Goal: Transaction & Acquisition: Download file/media

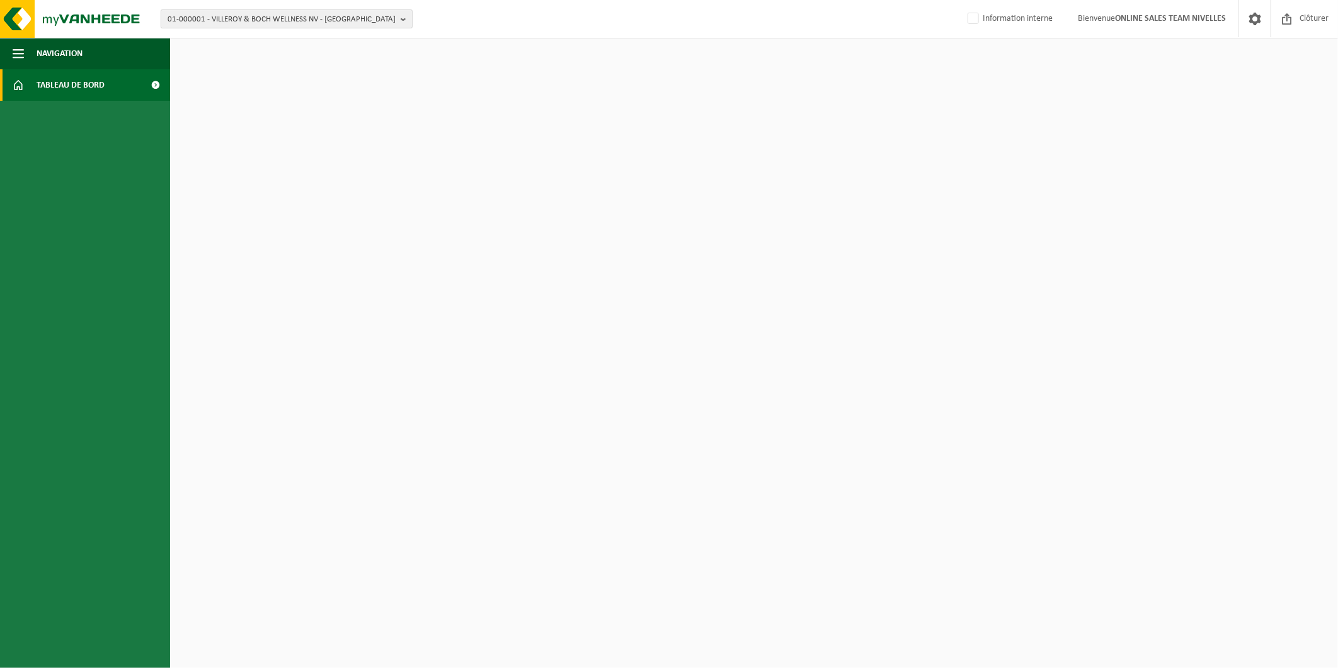
click at [316, 21] on span "01-000001 - VILLEROY & BOCH WELLNESS NV - [GEOGRAPHIC_DATA]" at bounding box center [282, 19] width 228 height 19
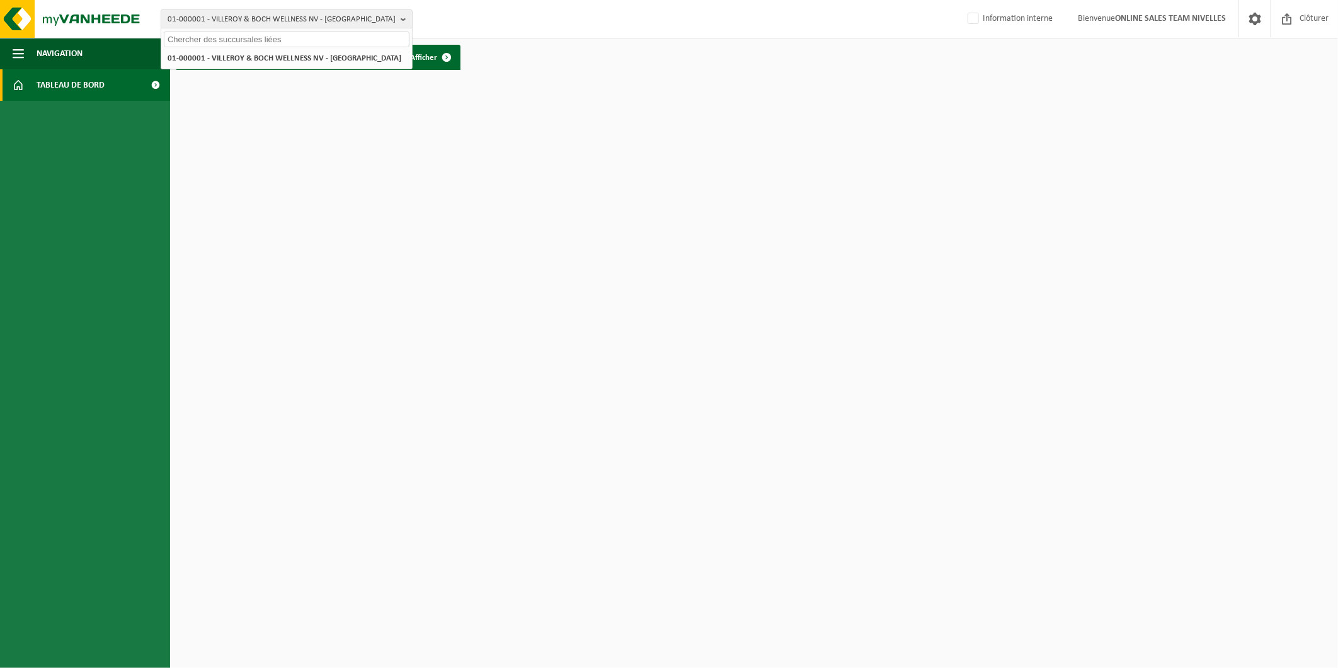
click at [243, 38] on input "text" at bounding box center [287, 39] width 246 height 16
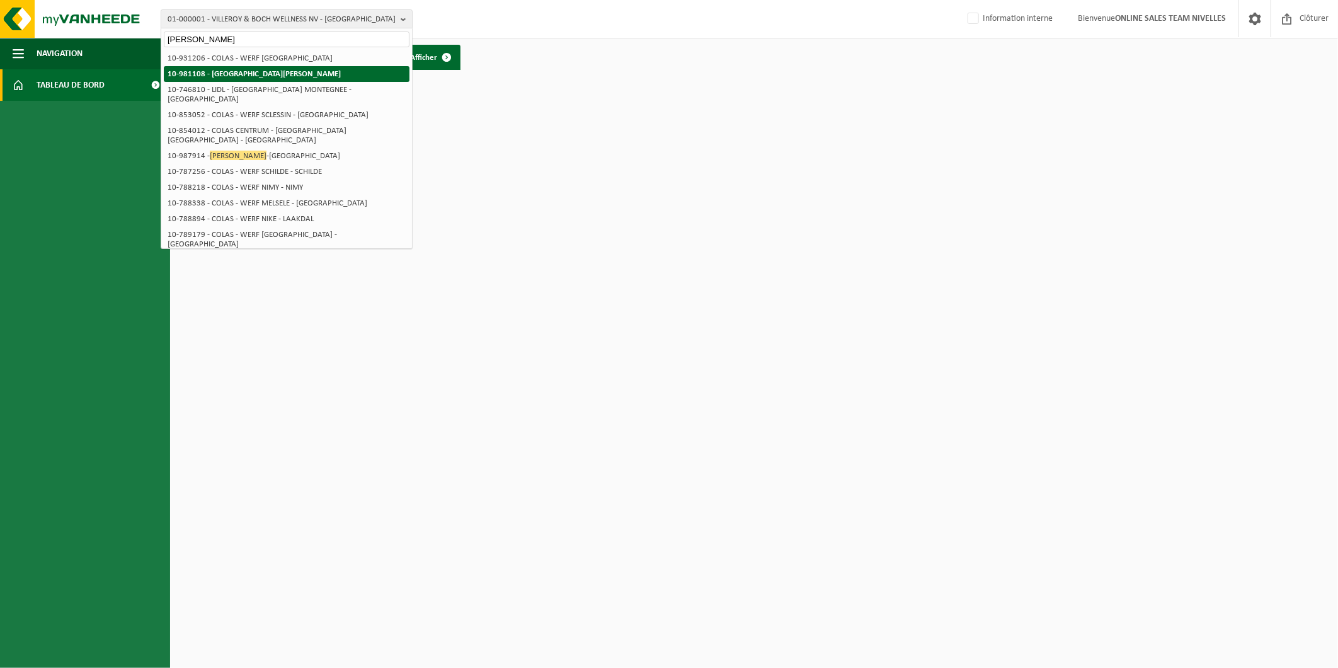
type input "wery nicolas"
click at [230, 67] on li "10-981108 - WÉRY, NICOLAS - BAULERS" at bounding box center [287, 74] width 246 height 16
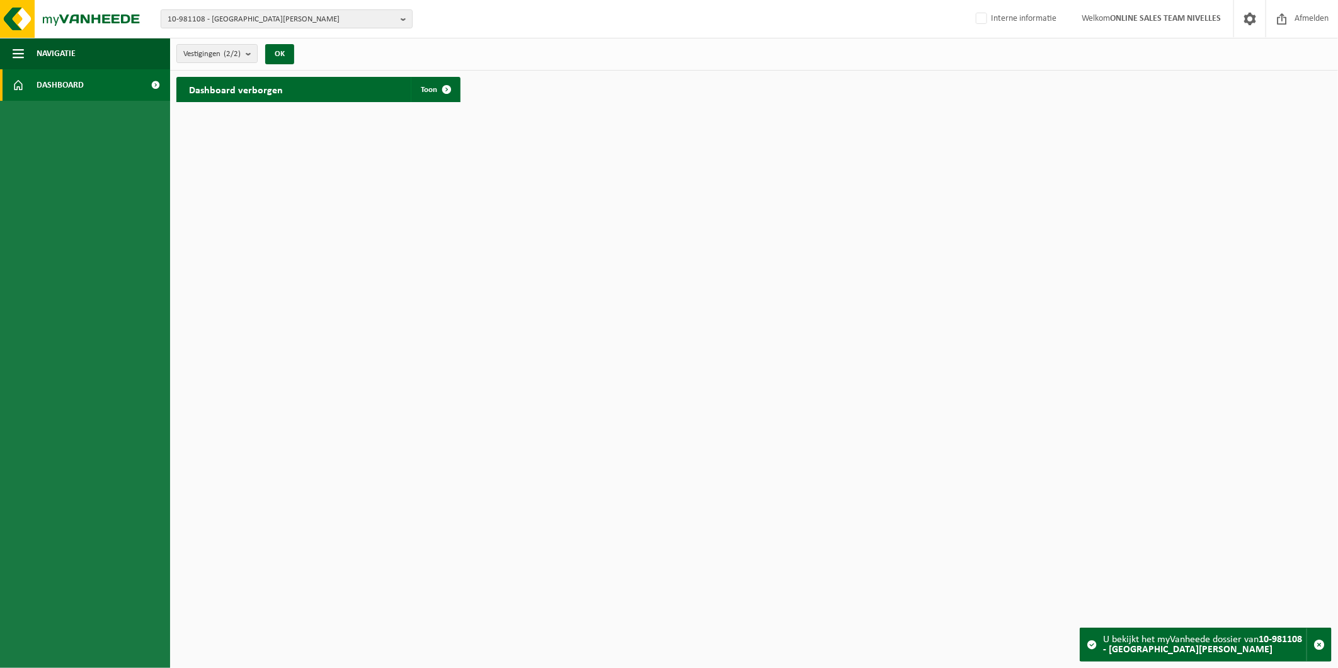
click at [149, 81] on span at bounding box center [156, 84] width 28 height 31
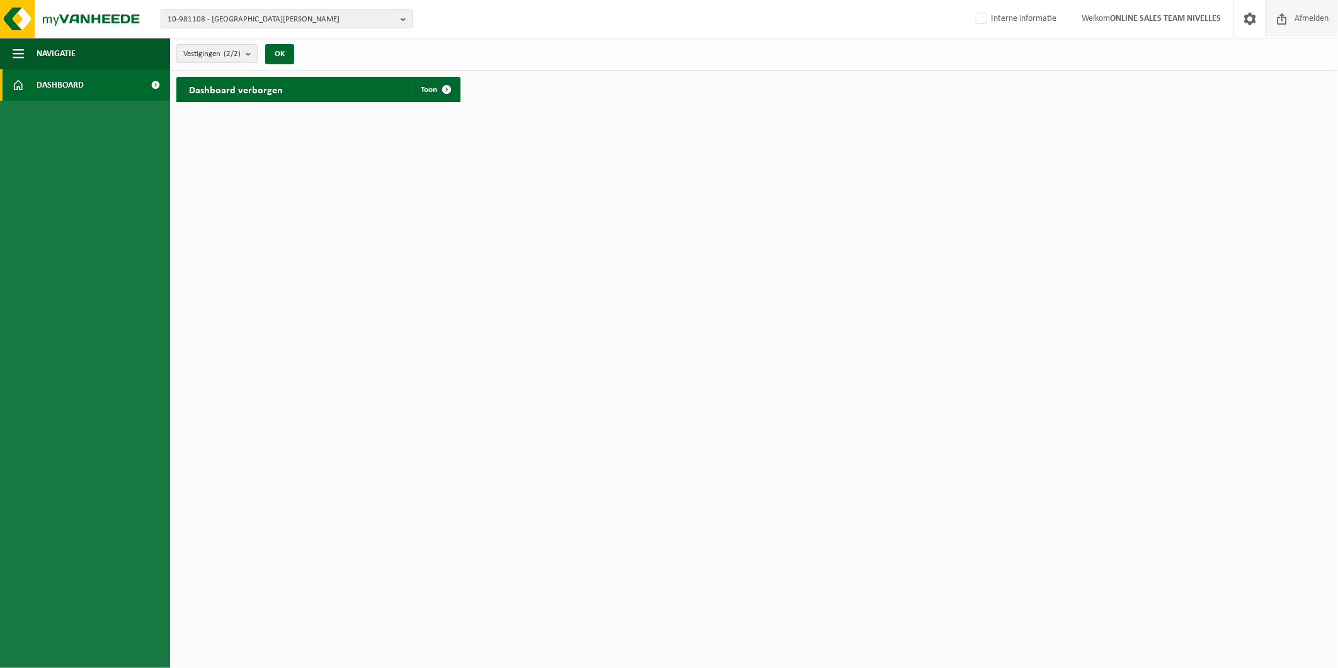
click at [1273, 20] on span at bounding box center [1281, 18] width 19 height 37
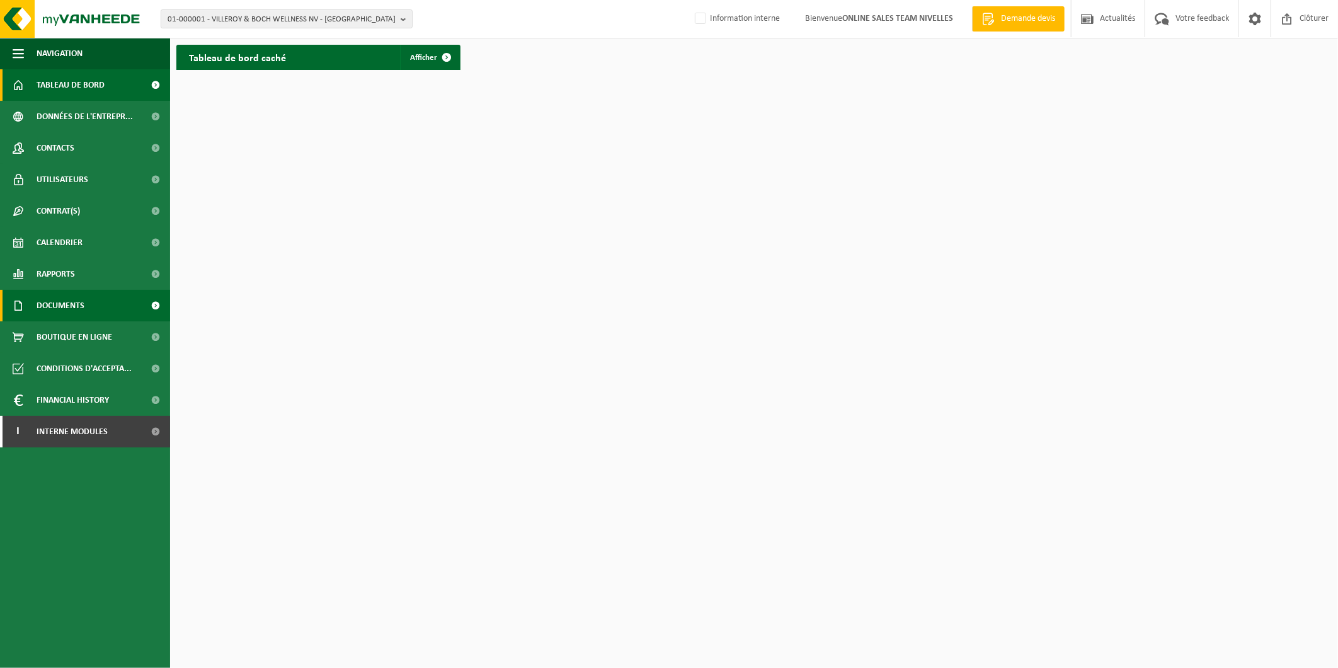
click at [110, 298] on link "Documents" at bounding box center [85, 305] width 170 height 31
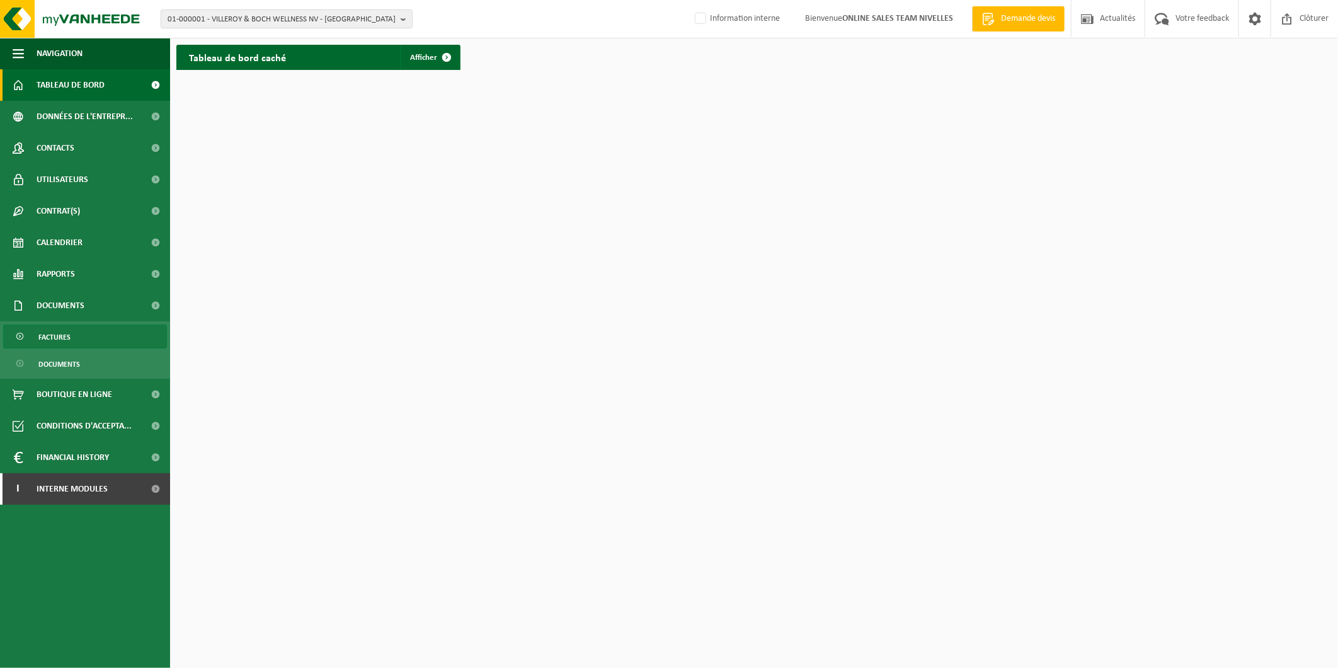
click at [72, 332] on link "Factures" at bounding box center [85, 336] width 164 height 24
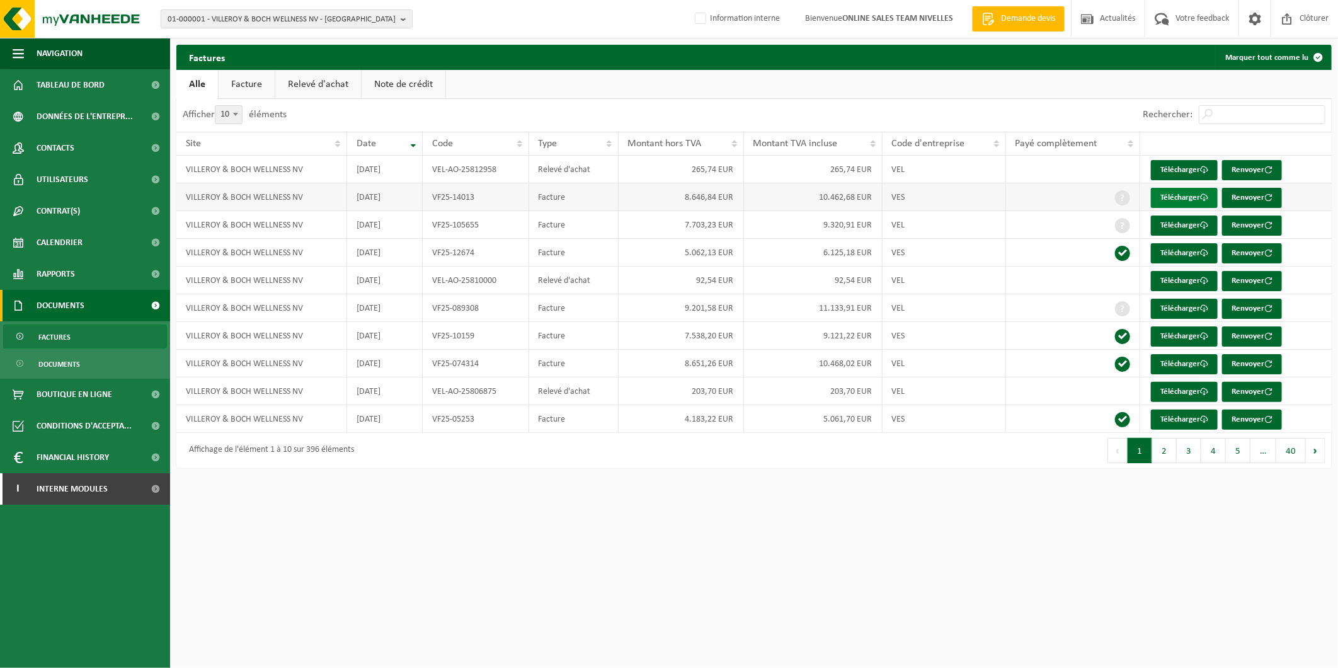
click at [1176, 190] on link "Télécharger" at bounding box center [1184, 198] width 67 height 20
click at [303, 21] on span "01-000001 - VILLEROY & BOCH WELLNESS NV - ROESELARE" at bounding box center [282, 19] width 228 height 19
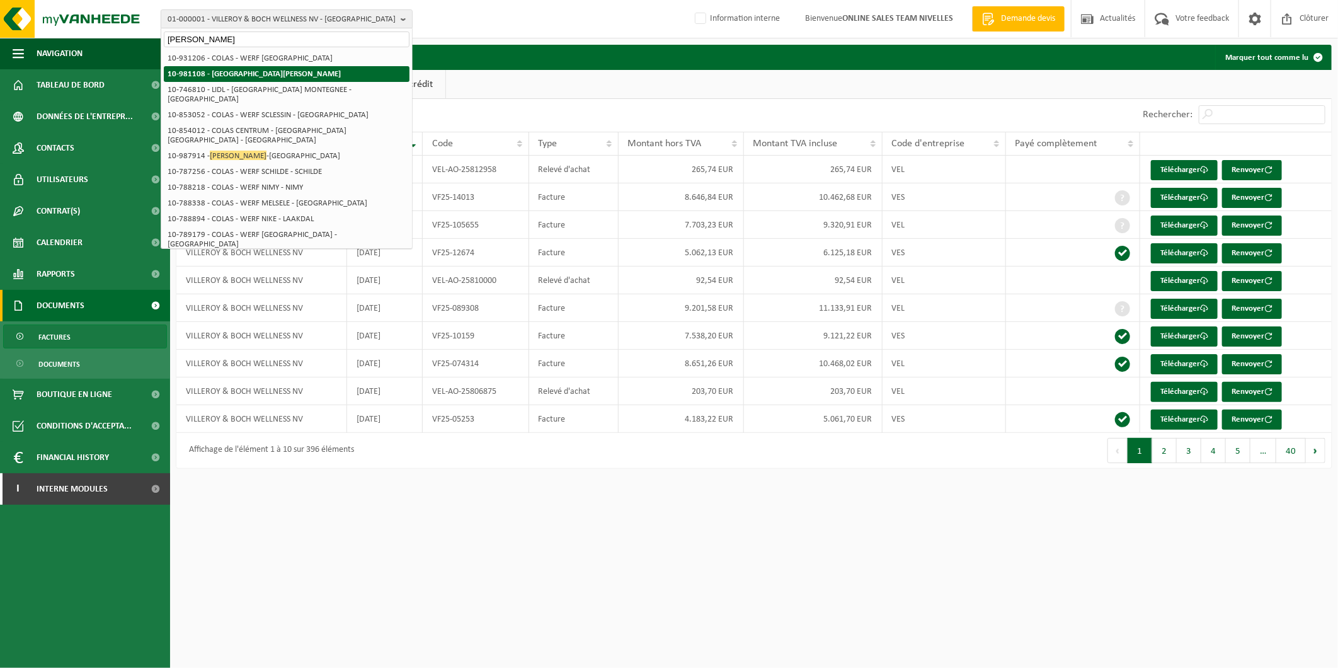
type input "wery nicolas"
click at [281, 71] on strong "10-981108 - [GEOGRAPHIC_DATA][PERSON_NAME]" at bounding box center [254, 74] width 173 height 8
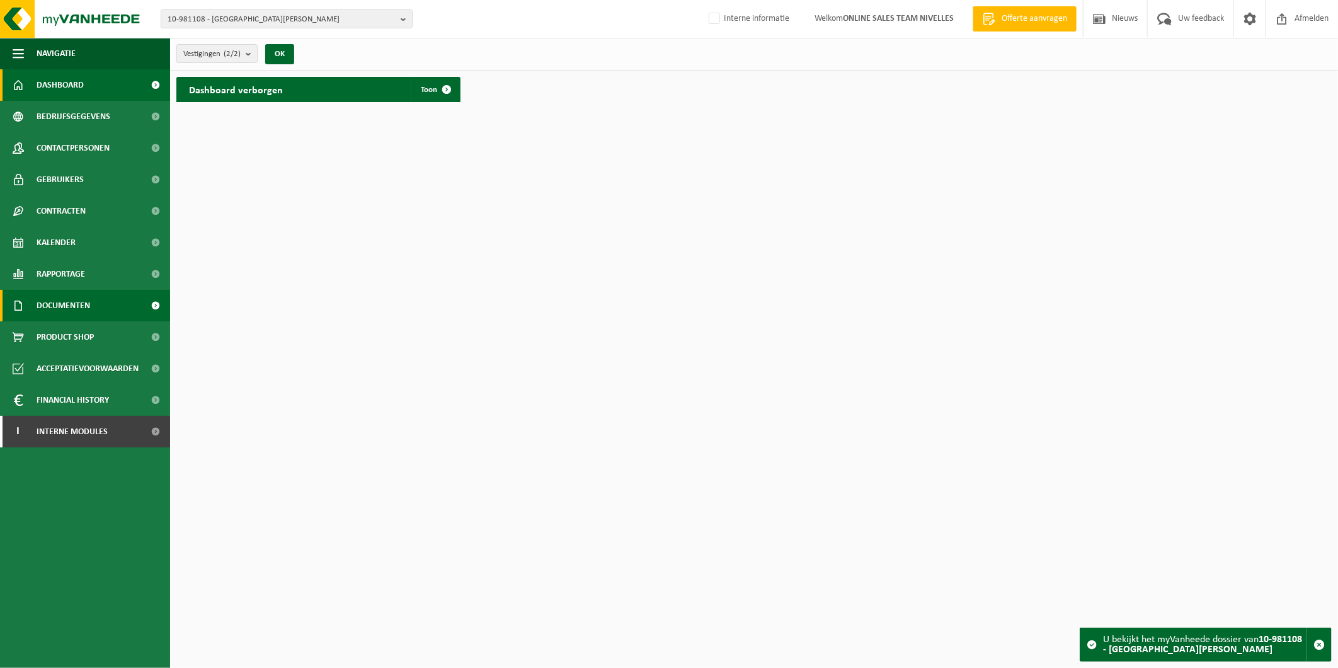
click at [110, 305] on link "Documenten" at bounding box center [85, 305] width 170 height 31
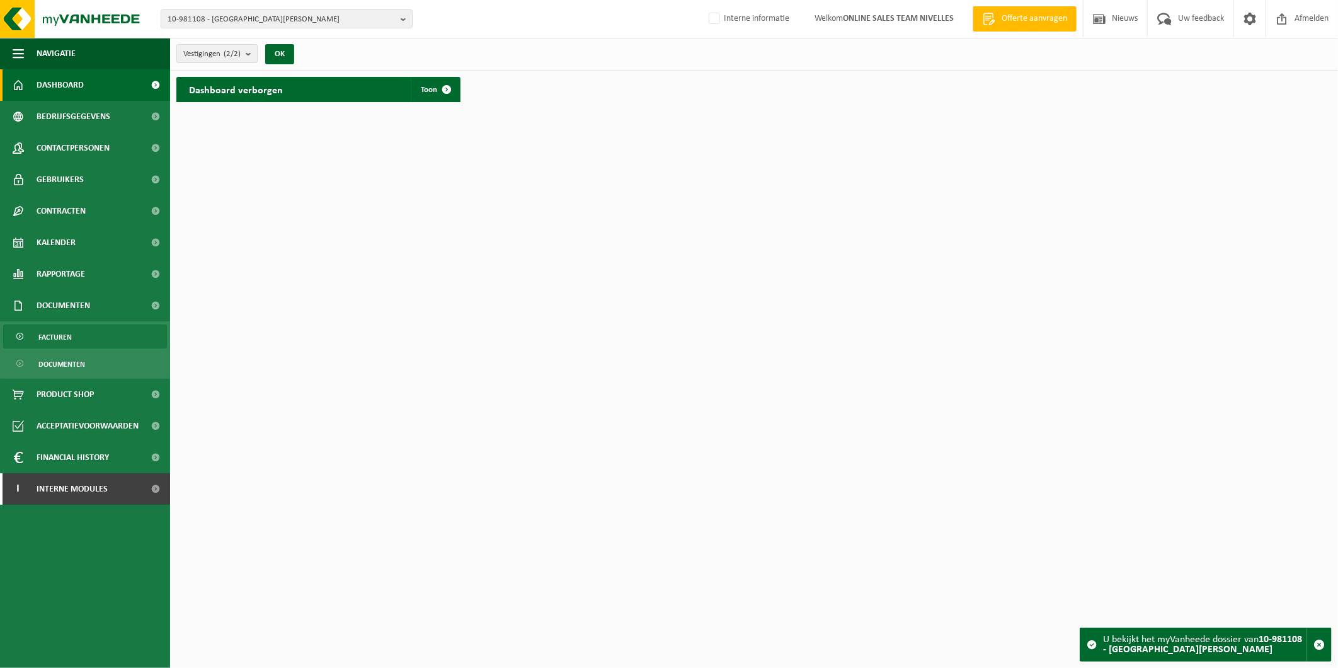
click at [116, 338] on link "Facturen" at bounding box center [85, 336] width 164 height 24
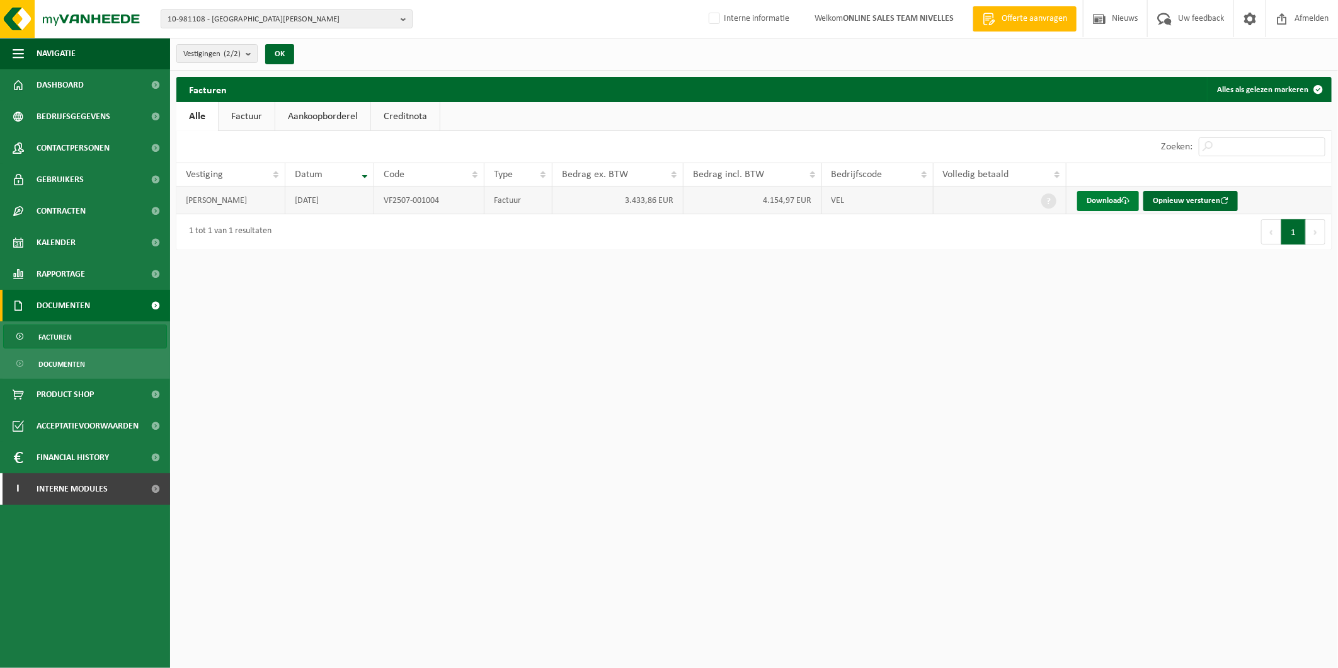
click at [1099, 198] on link "Download" at bounding box center [1108, 201] width 62 height 20
